Goal: Transaction & Acquisition: Purchase product/service

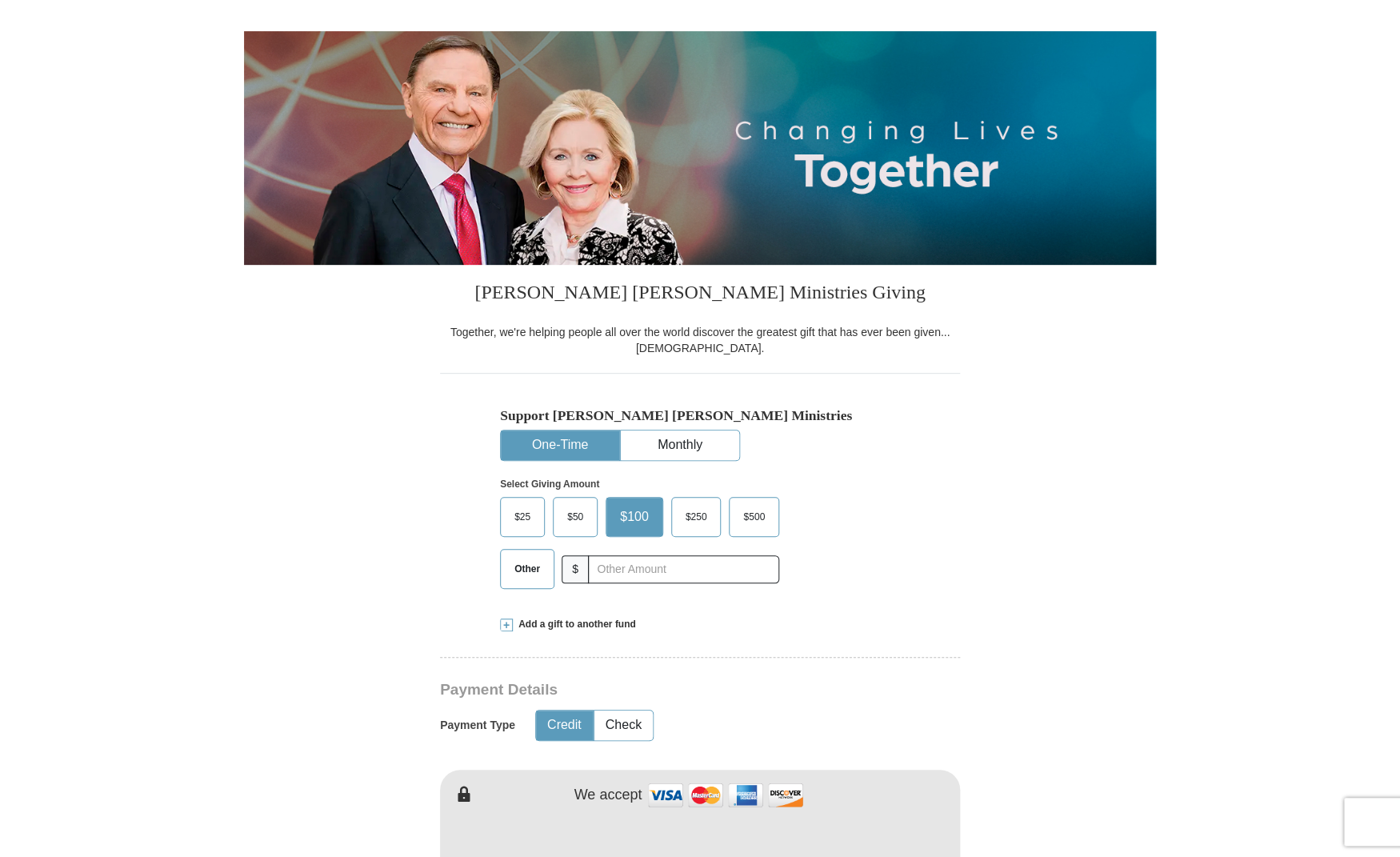
scroll to position [139, 0]
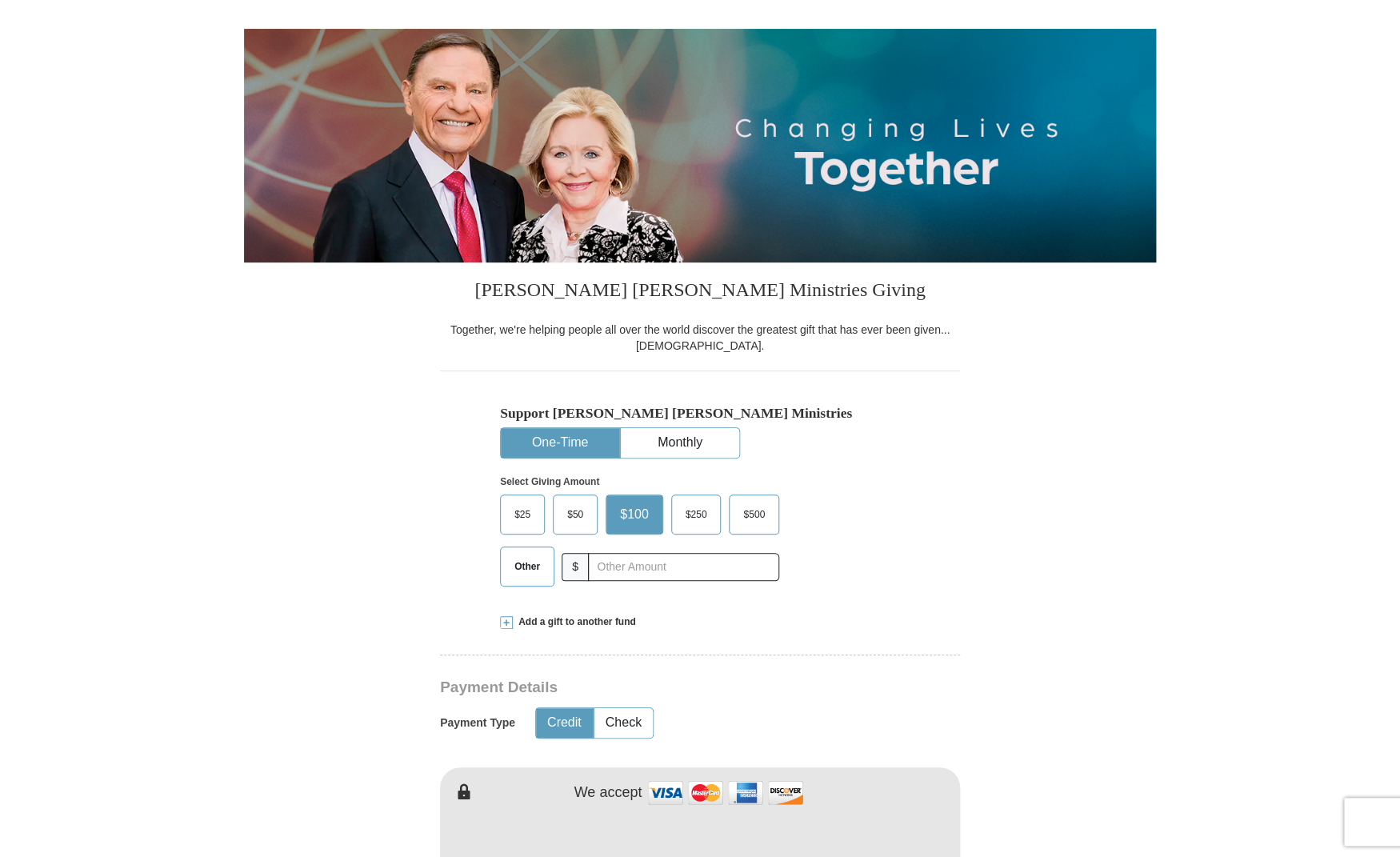
click at [523, 514] on span "$25" at bounding box center [522, 514] width 32 height 24
click at [0, 0] on input "$25" at bounding box center [0, 0] width 0 height 0
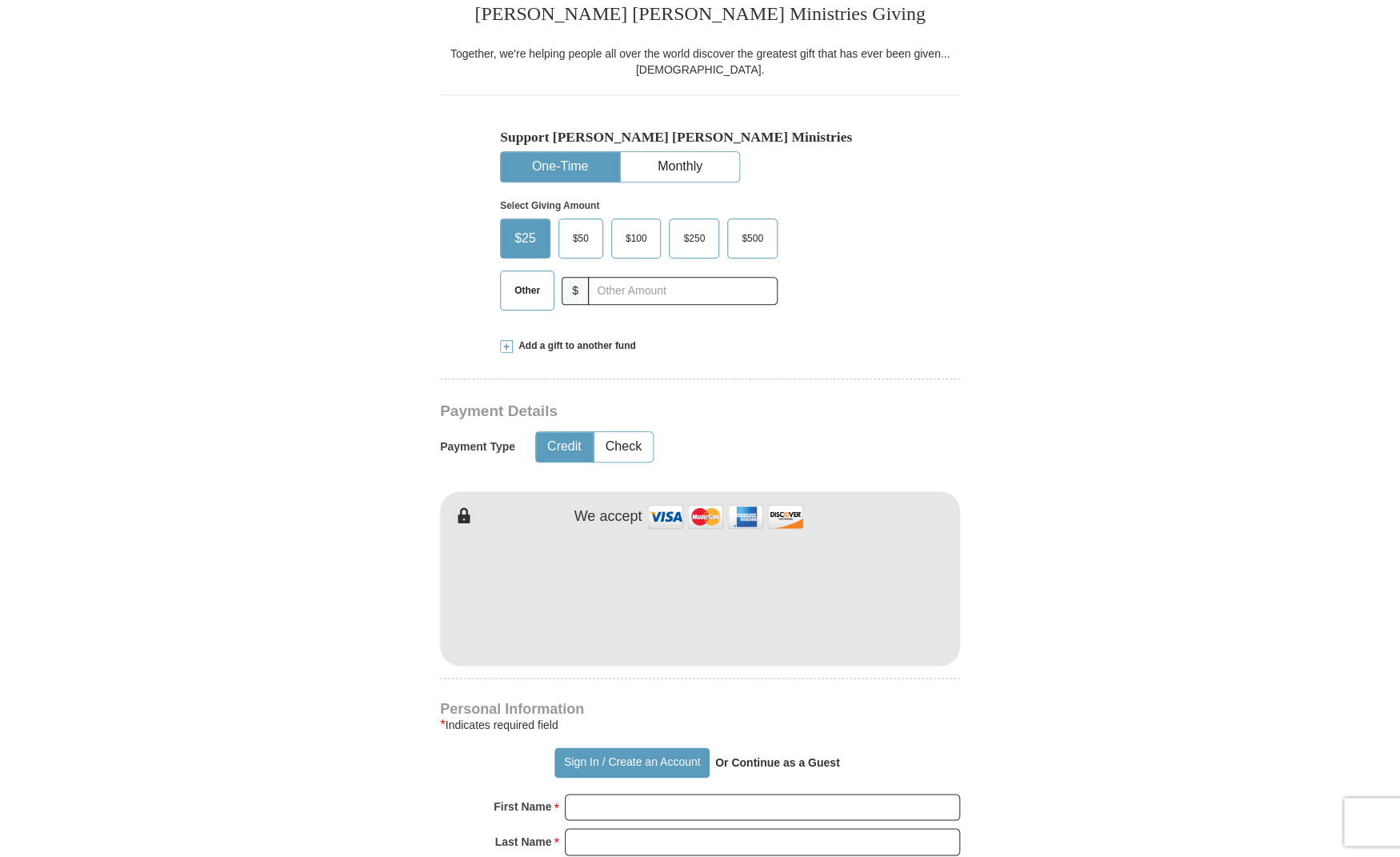
scroll to position [417, 0]
click at [616, 443] on button "Check" at bounding box center [624, 444] width 58 height 29
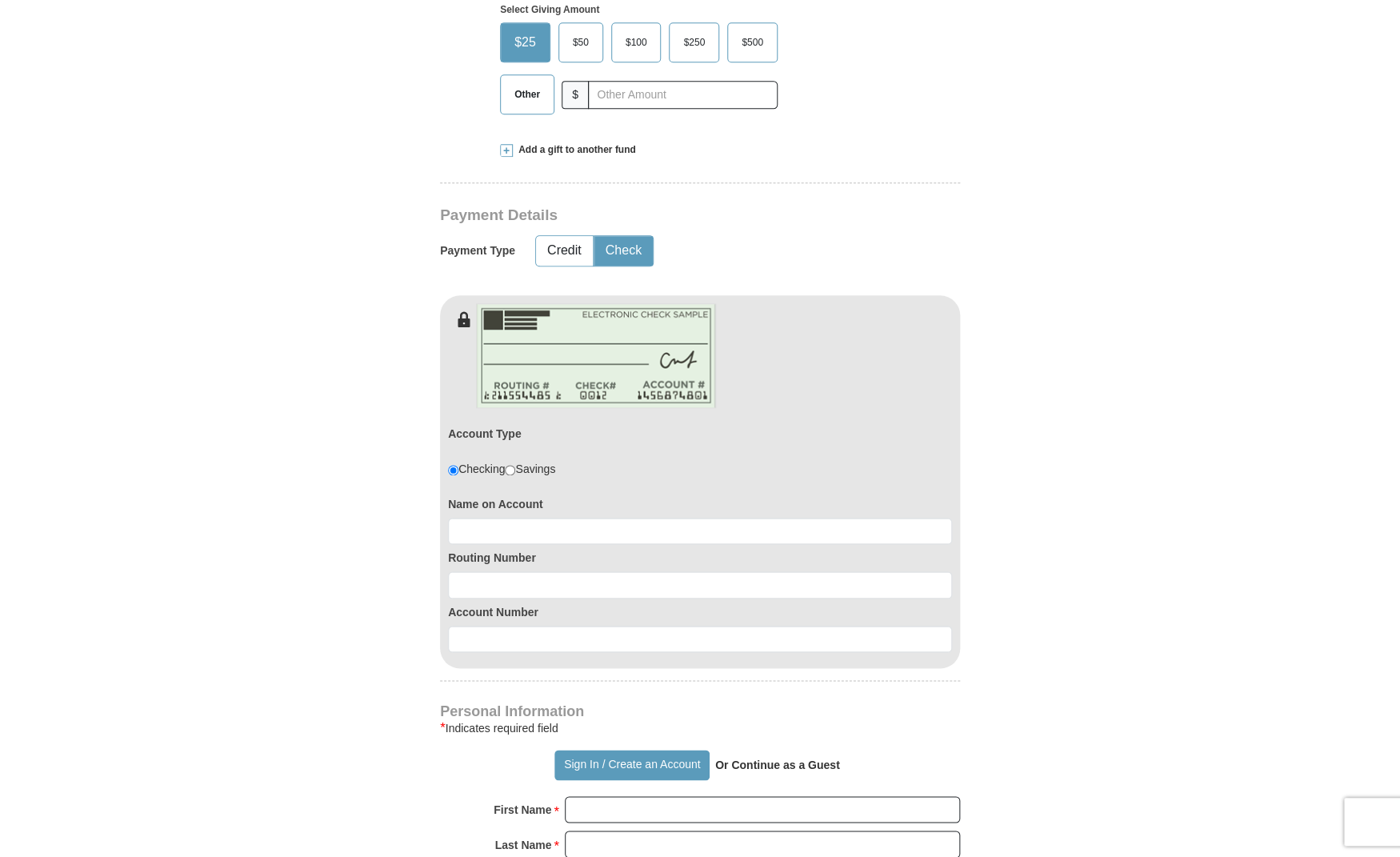
scroll to position [614, 0]
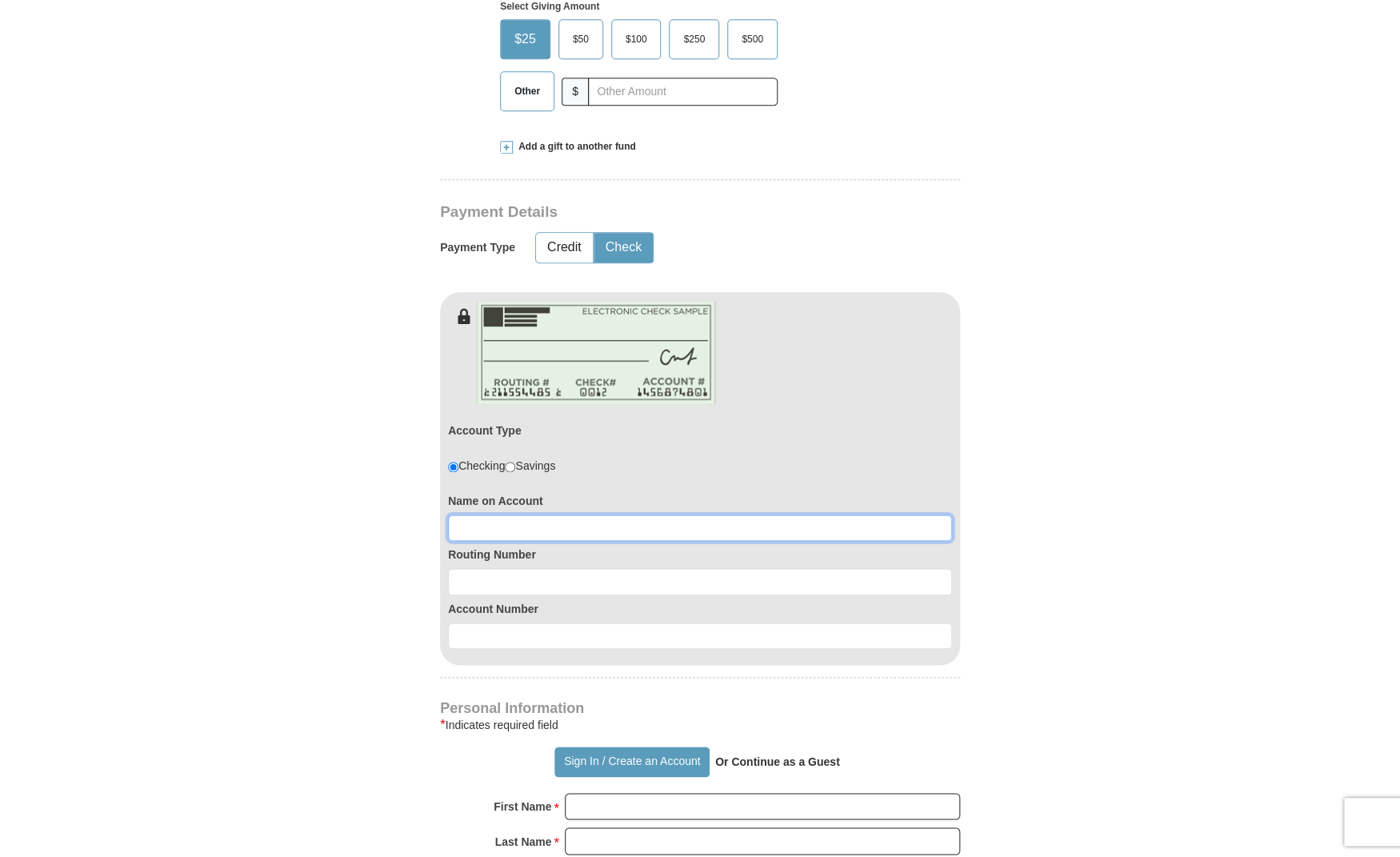
click at [482, 527] on input at bounding box center [700, 528] width 504 height 27
type input "[PERSON_NAME]"
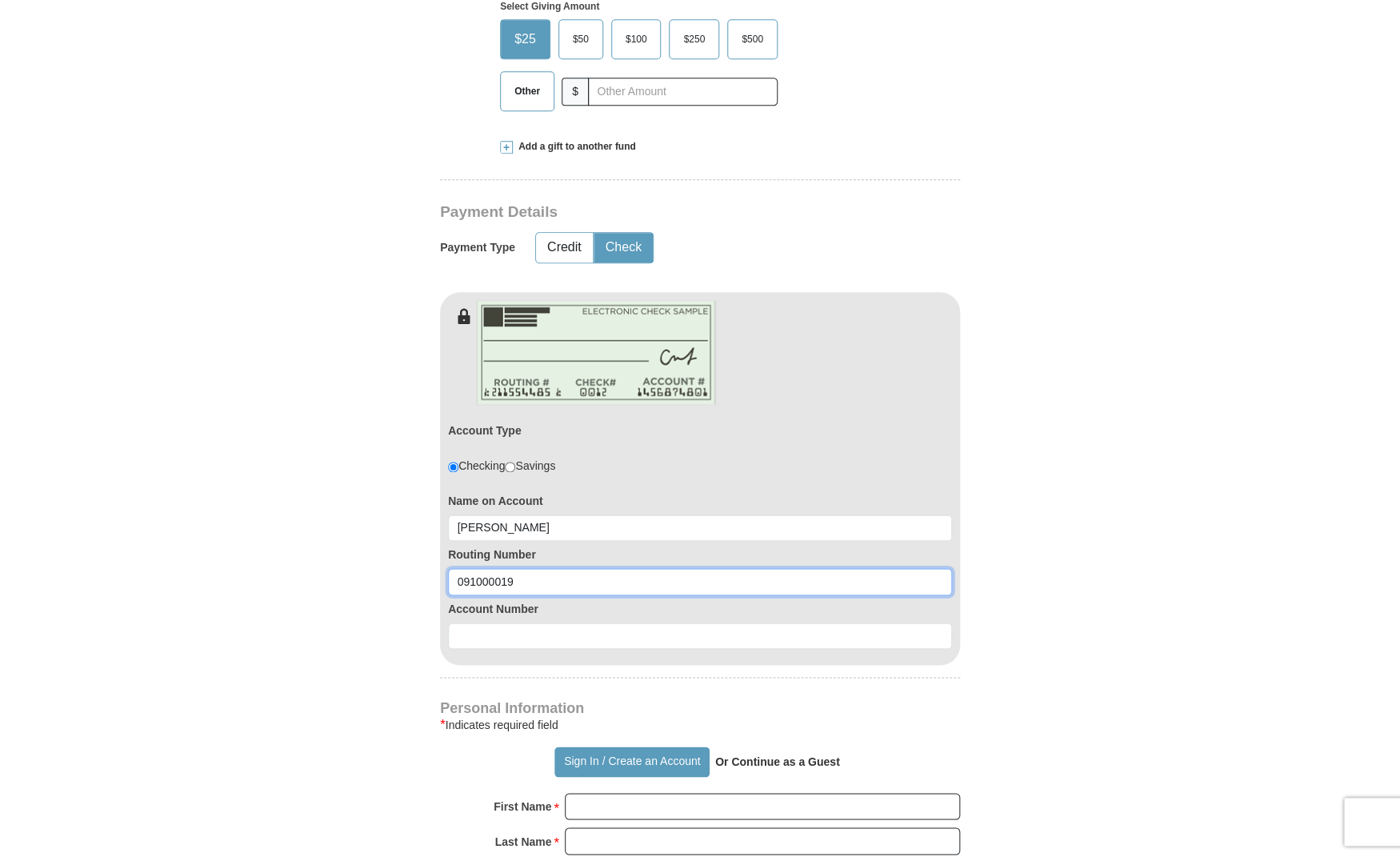
type input "091000019"
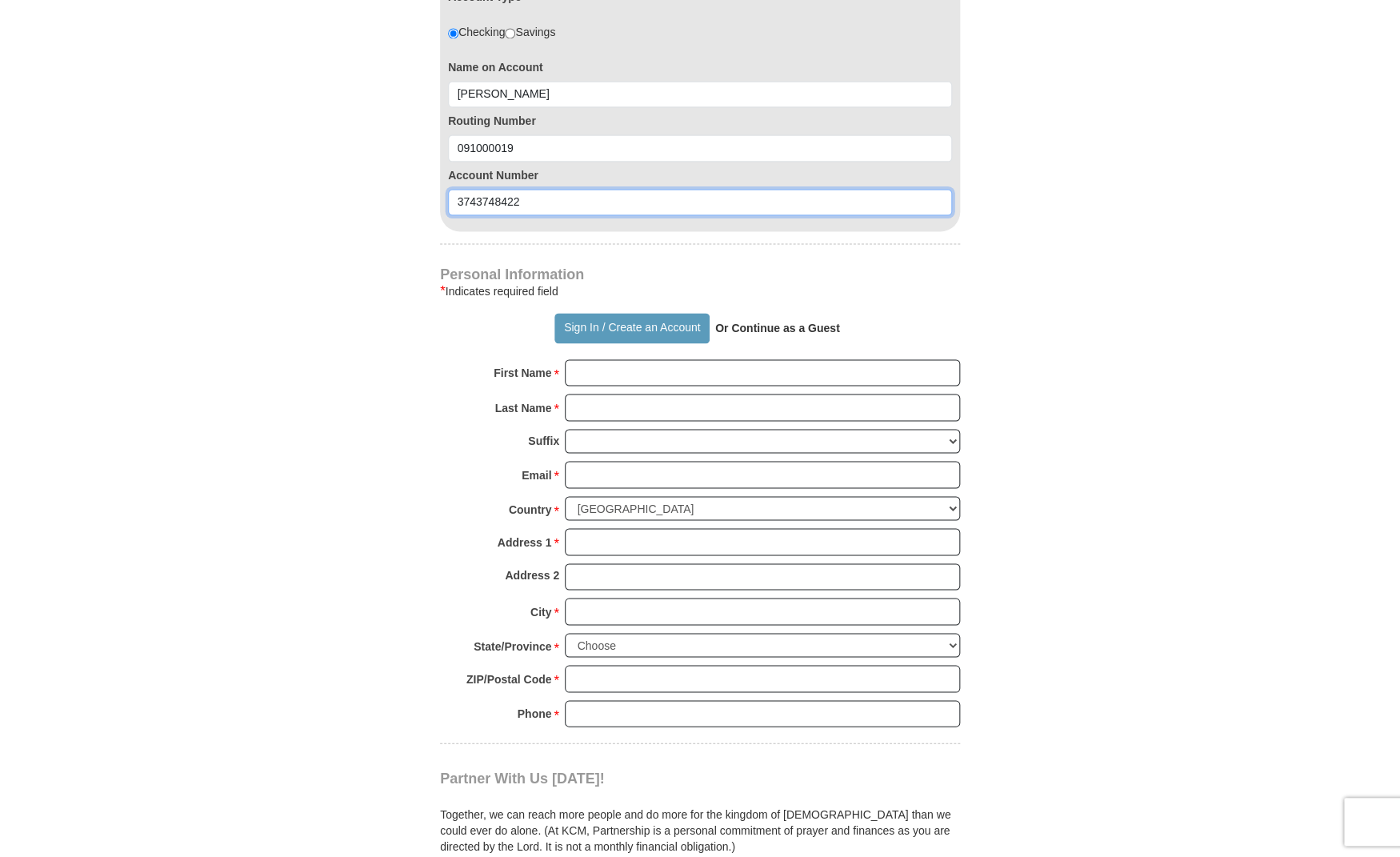
scroll to position [1051, 0]
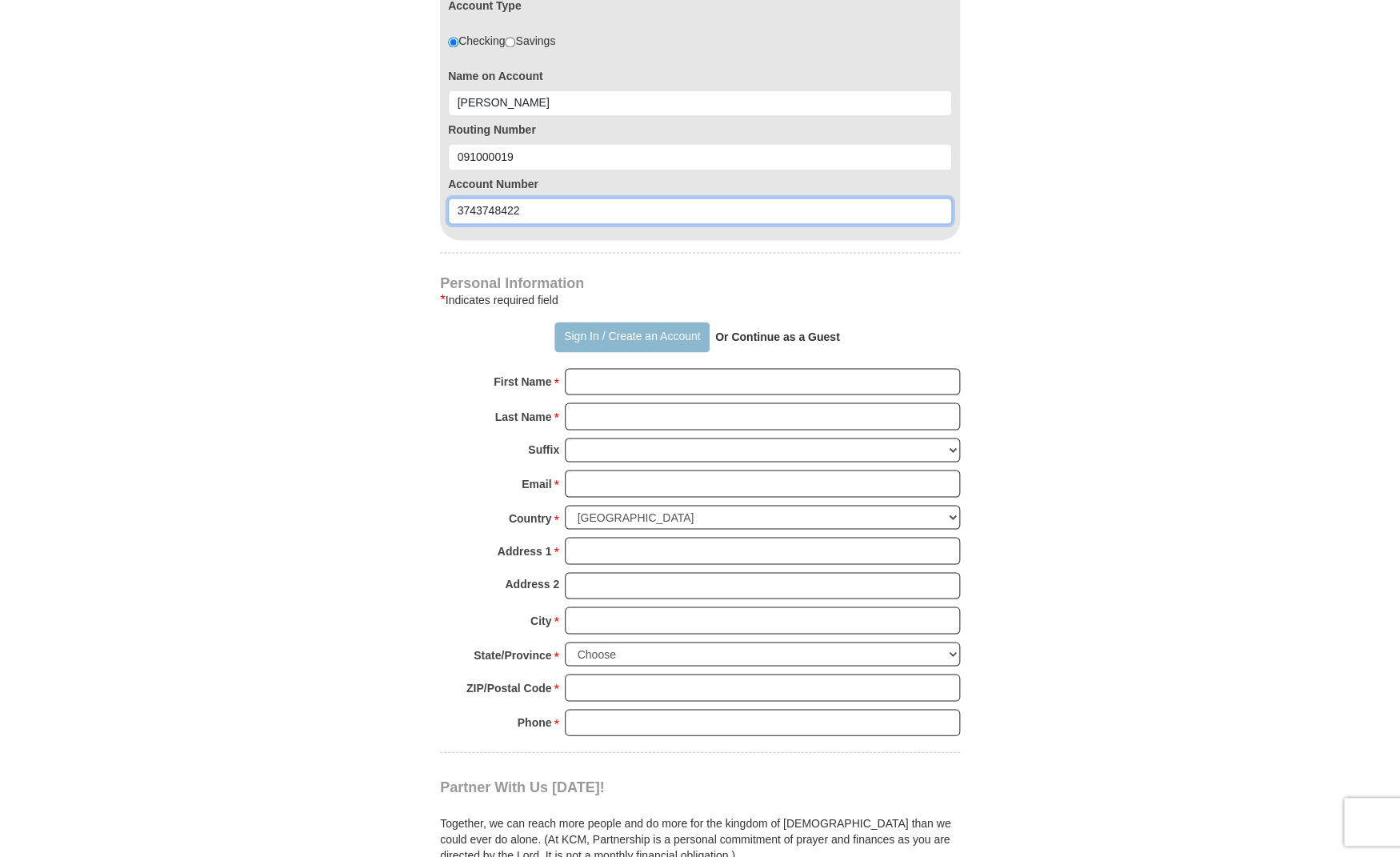
type input "3743748422"
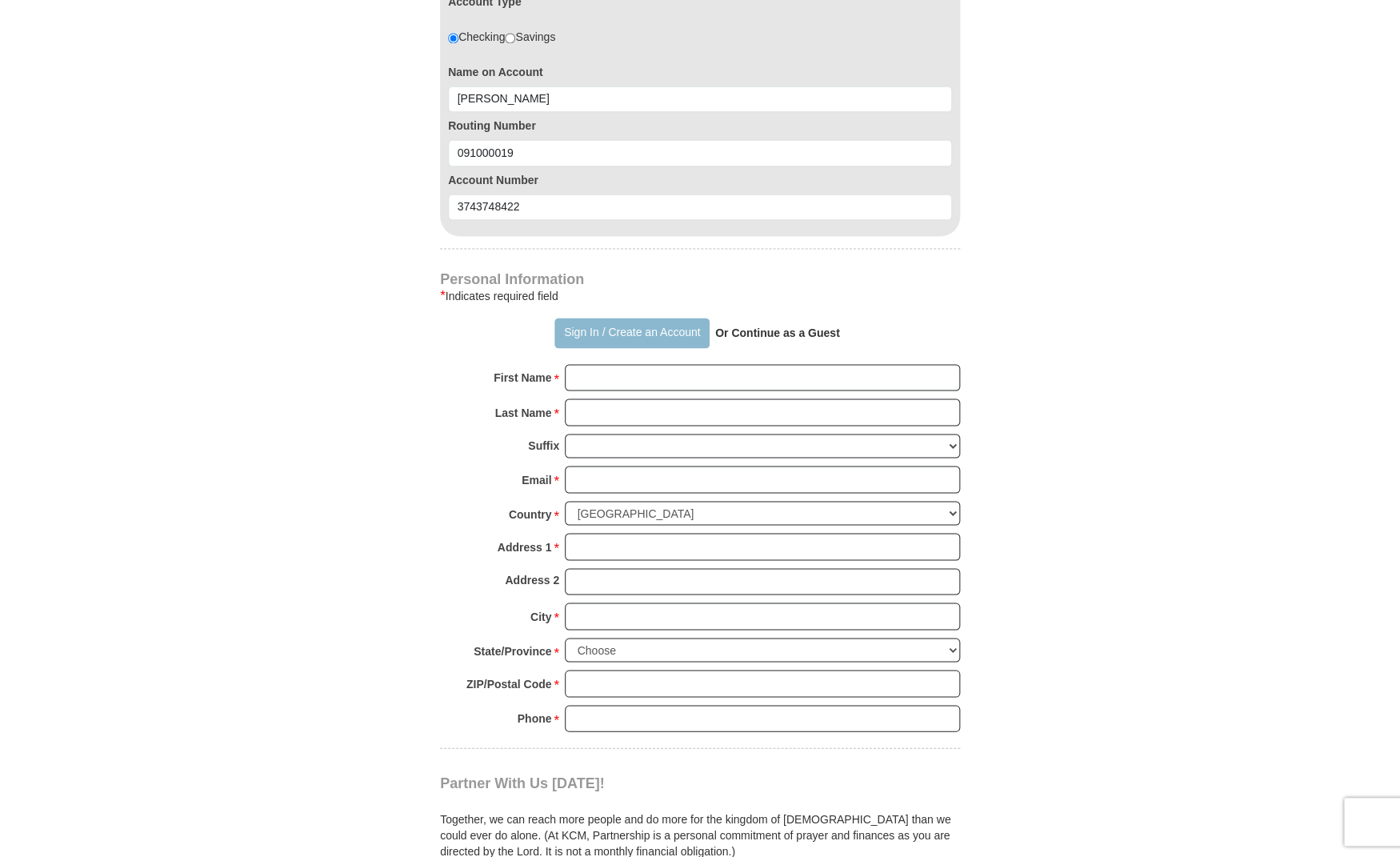
click at [584, 335] on button "Sign In / Create an Account" at bounding box center [631, 333] width 154 height 30
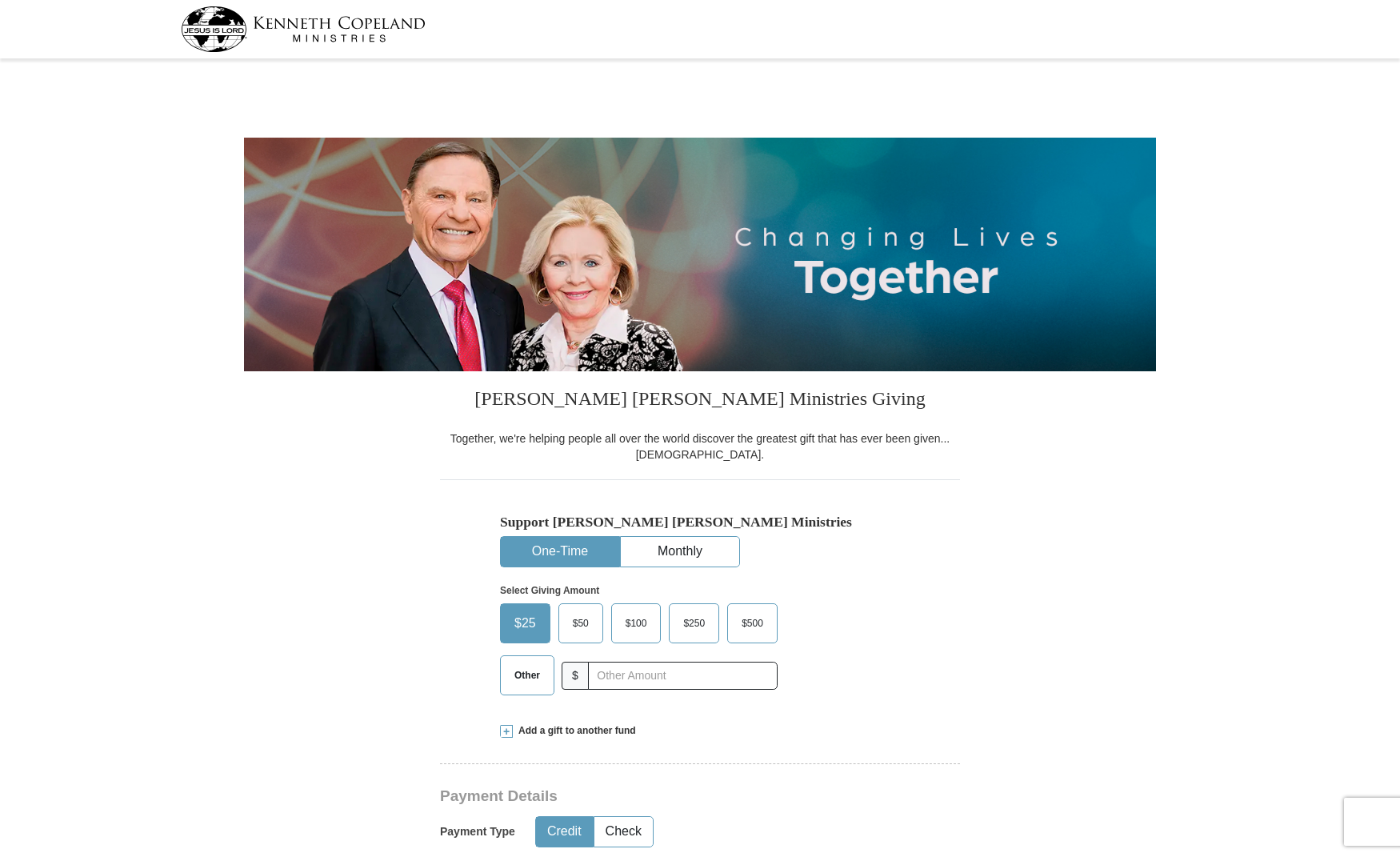
select select "MN"
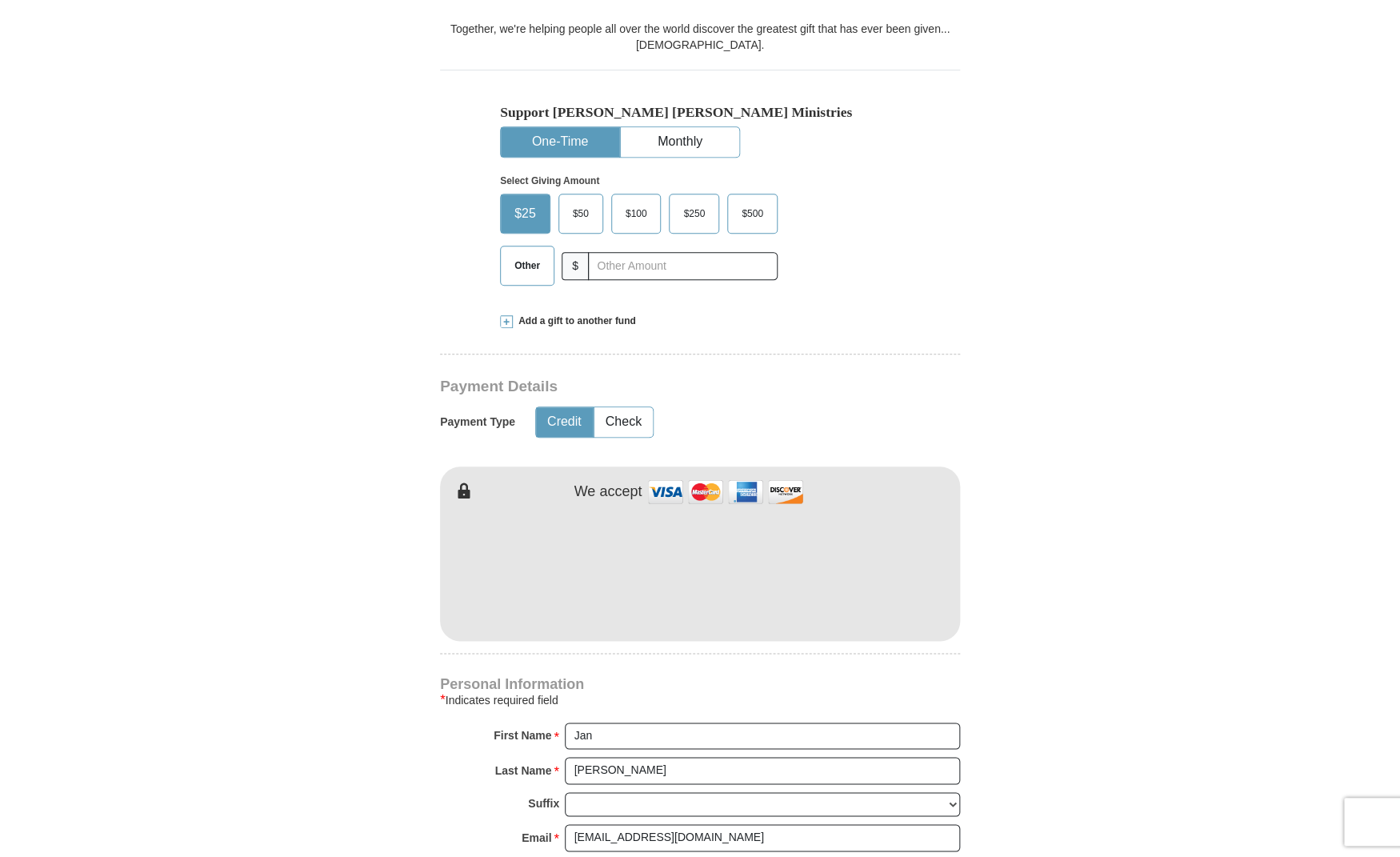
scroll to position [412, 0]
drag, startPoint x: 635, startPoint y: 421, endPoint x: 610, endPoint y: 429, distance: 26.2
click at [635, 421] on button "Check" at bounding box center [624, 419] width 58 height 29
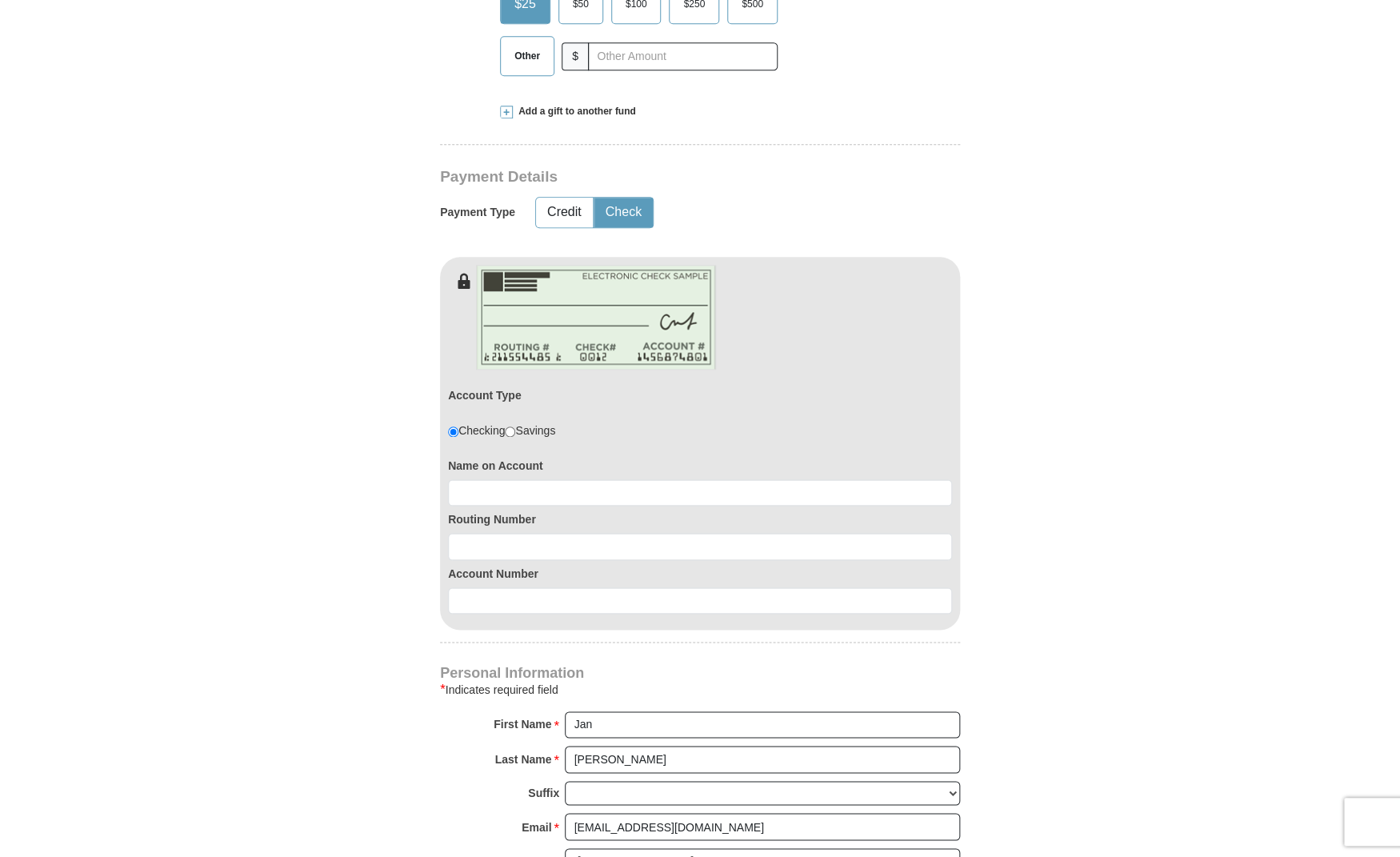
scroll to position [624, 0]
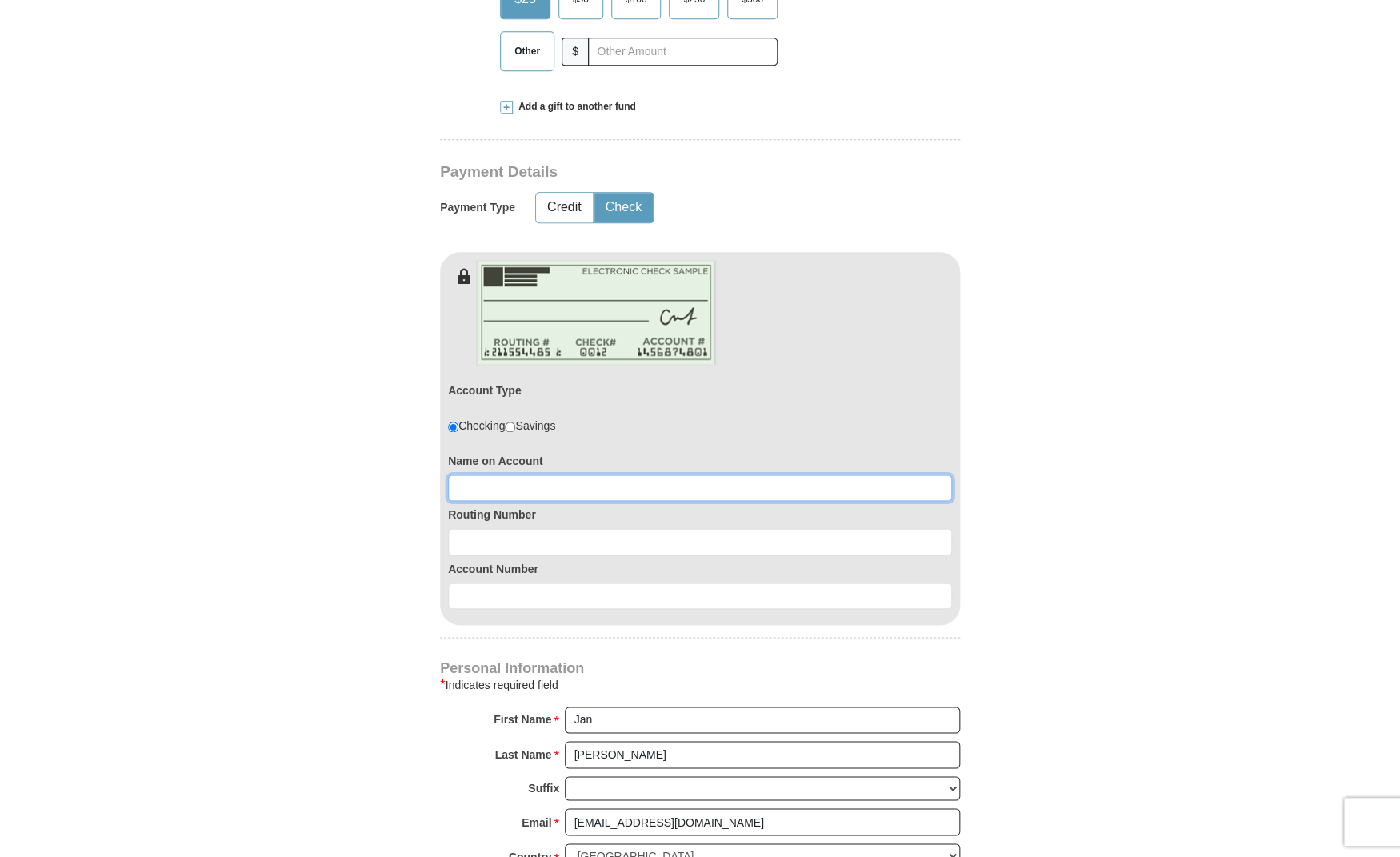
click at [473, 492] on input at bounding box center [700, 488] width 504 height 27
type input "091000019"
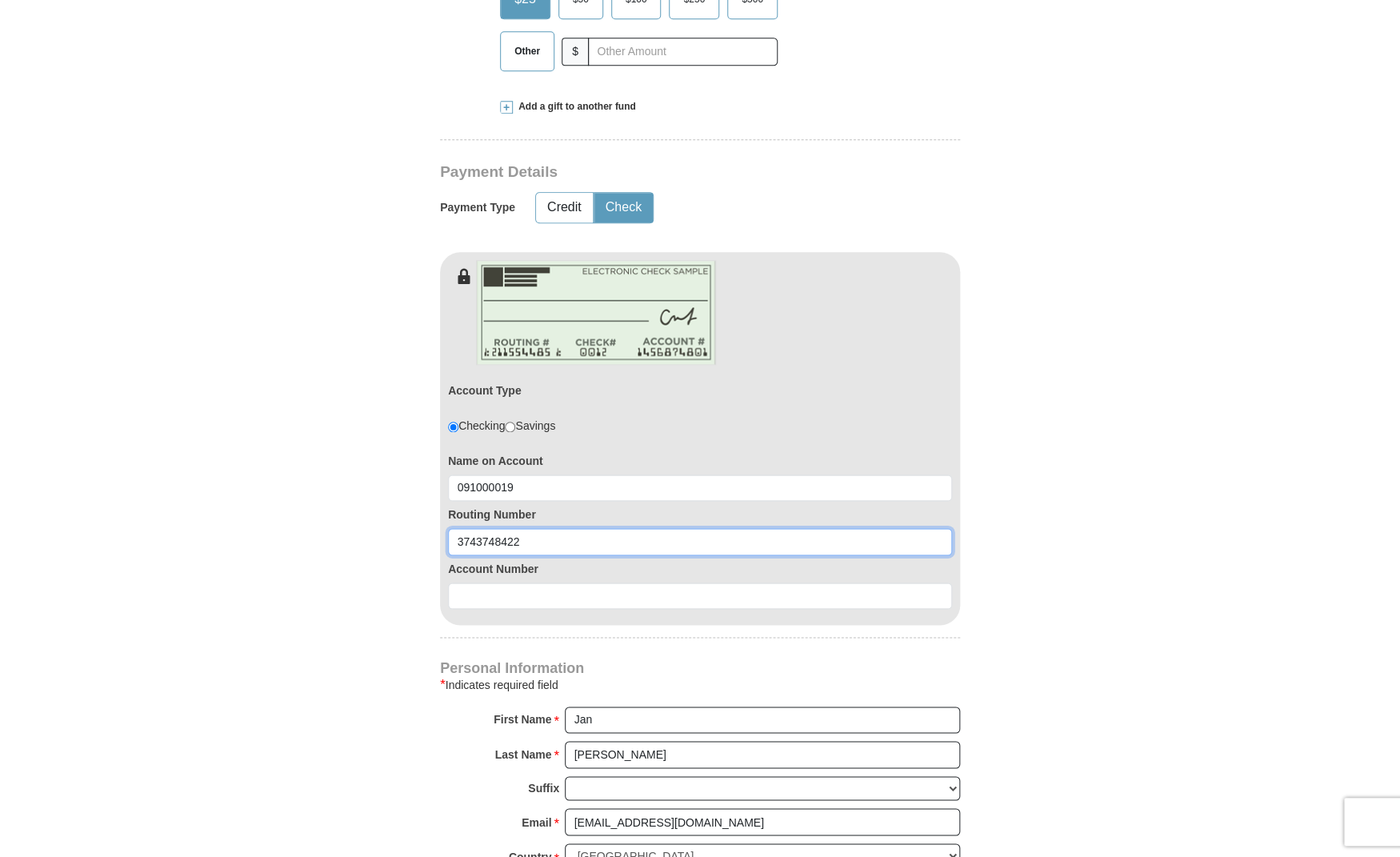
drag, startPoint x: 545, startPoint y: 543, endPoint x: 509, endPoint y: 499, distance: 56.9
click at [448, 528] on input "3743748422" at bounding box center [700, 542] width 504 height 27
type input "3743748422"
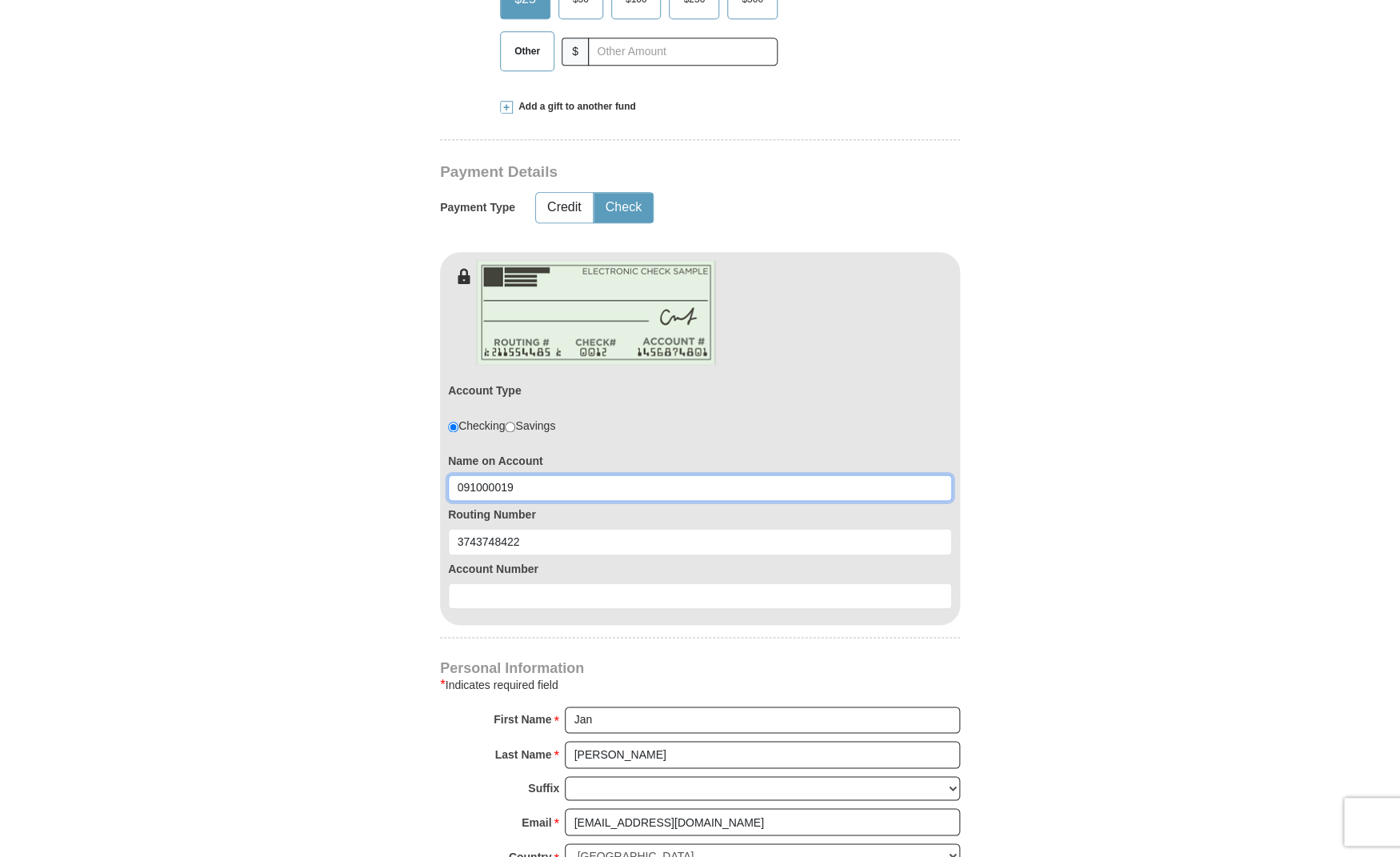
drag, startPoint x: 542, startPoint y: 486, endPoint x: 397, endPoint y: 478, distance: 145.2
click at [448, 478] on input "091000019" at bounding box center [700, 488] width 504 height 27
type input "[PERSON_NAME]"
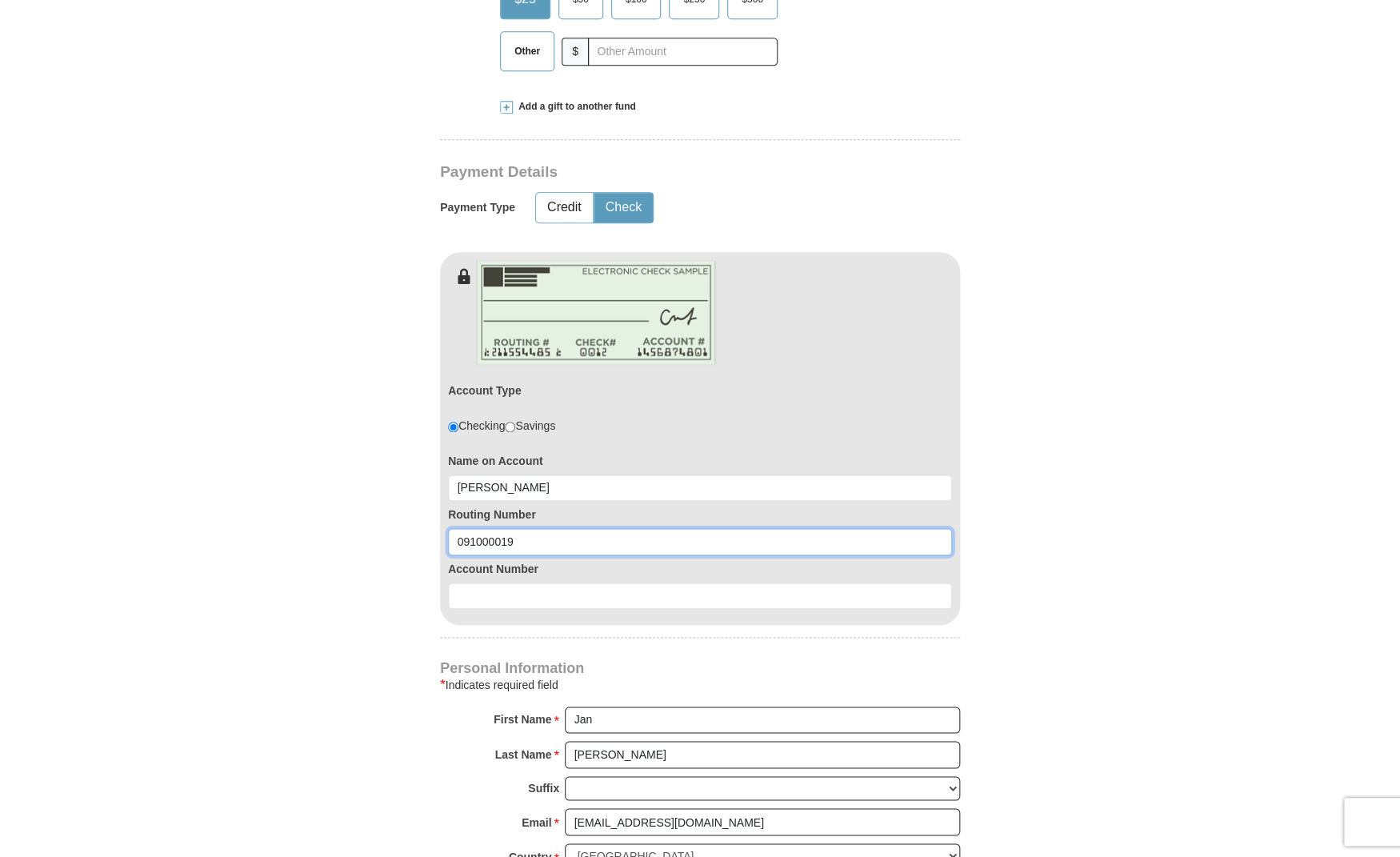
type input "091000019"
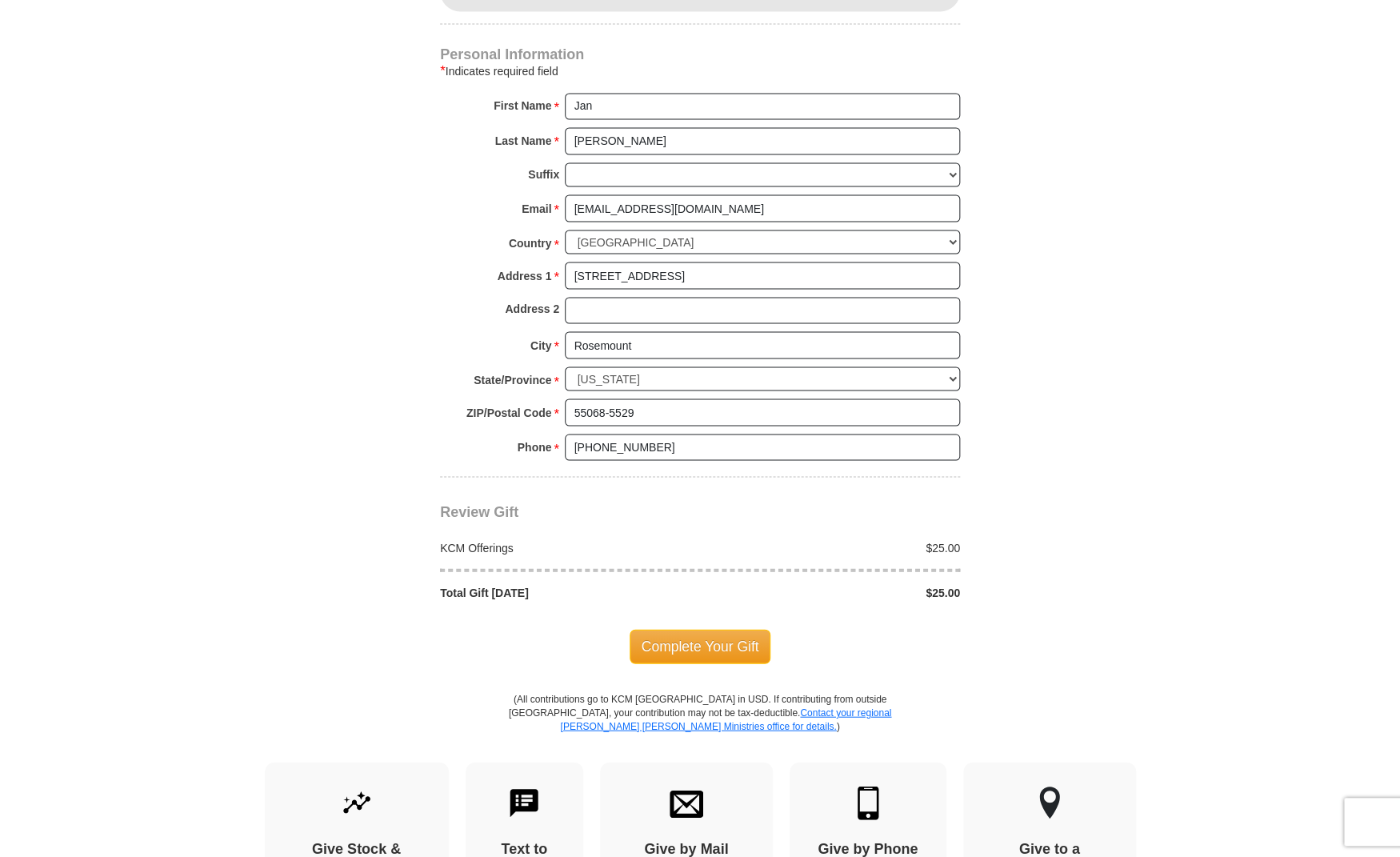
scroll to position [1243, 0]
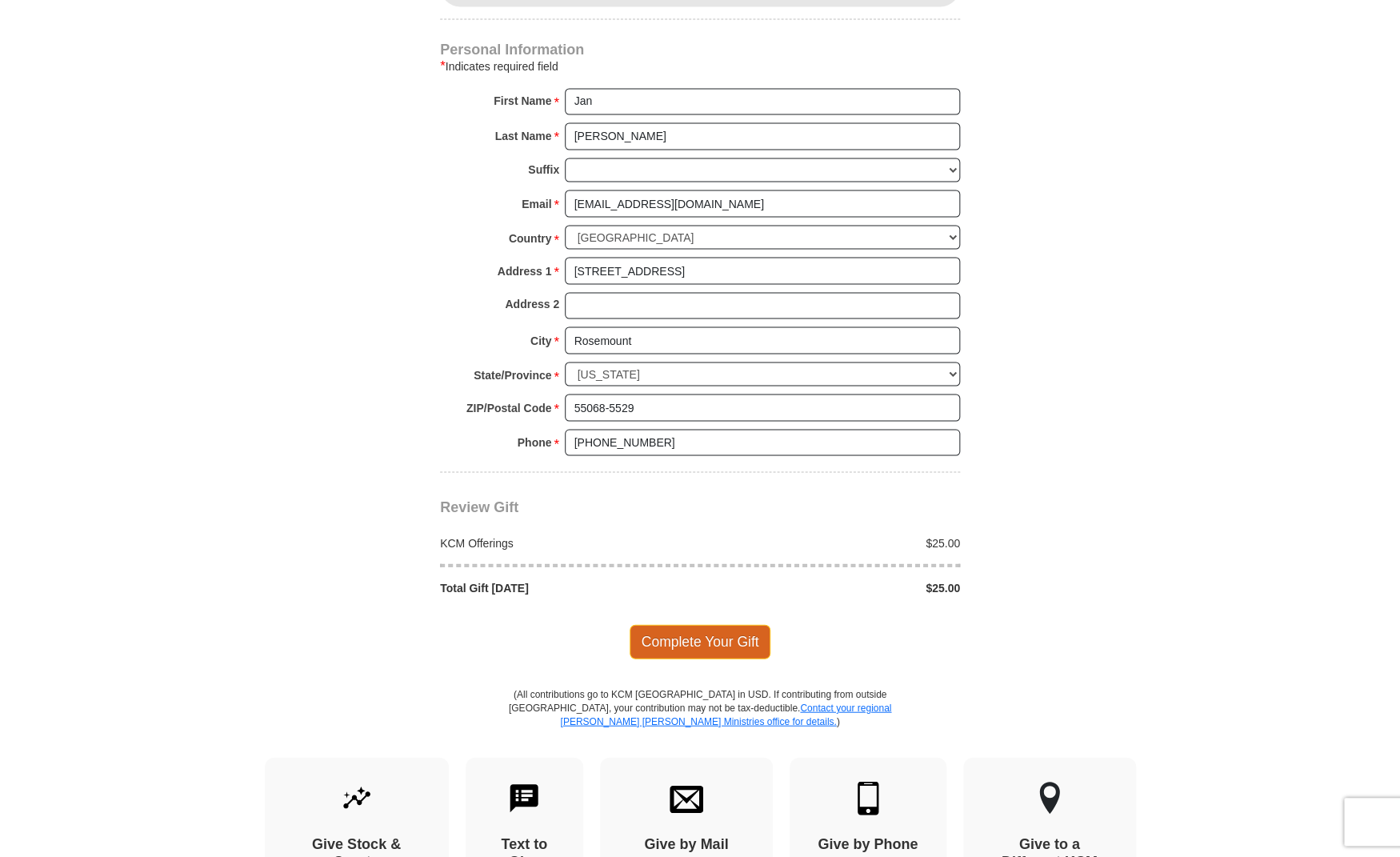
type input "3743748422"
click at [698, 639] on span "Complete Your Gift" at bounding box center [700, 640] width 142 height 34
